Goal: Find specific fact: Find specific fact

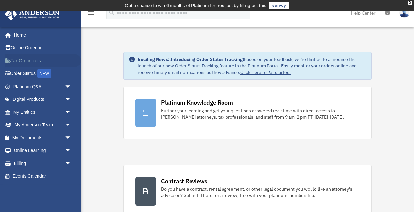
click at [25, 58] on link "Tax Organizers" at bounding box center [43, 60] width 76 height 13
click at [40, 163] on link "Billing arrow_drop_down" at bounding box center [43, 163] width 76 height 13
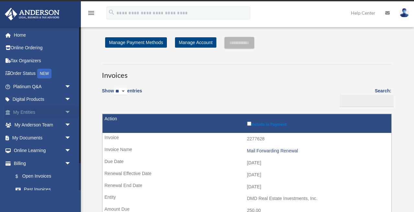
click at [35, 112] on link "My Entities arrow_drop_down" at bounding box center [43, 111] width 76 height 13
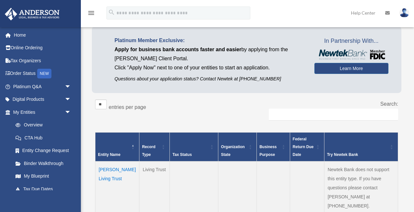
scroll to position [57, 0]
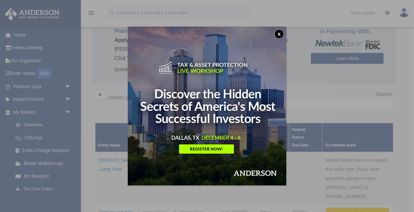
click at [281, 31] on button "x" at bounding box center [279, 34] width 10 height 10
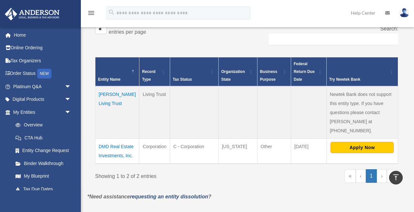
scroll to position [121, 0]
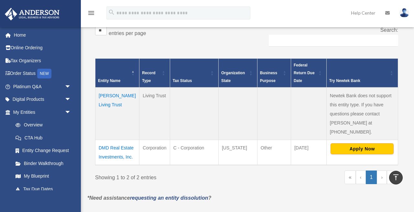
click at [120, 95] on td "Barrera Living Trust" at bounding box center [117, 113] width 44 height 52
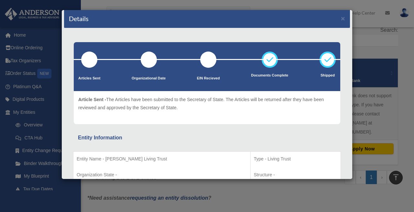
scroll to position [0, 0]
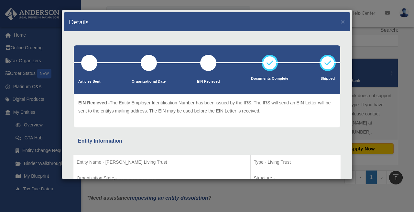
click at [203, 67] on div at bounding box center [208, 63] width 16 height 16
click at [206, 65] on div at bounding box center [208, 63] width 16 height 16
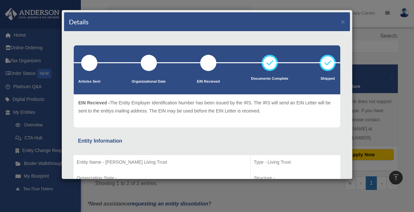
click at [206, 66] on div at bounding box center [208, 63] width 16 height 16
click at [263, 2] on div "Details × Articles Sent Organizational Date" at bounding box center [207, 106] width 414 height 212
